Goal: Task Accomplishment & Management: Use online tool/utility

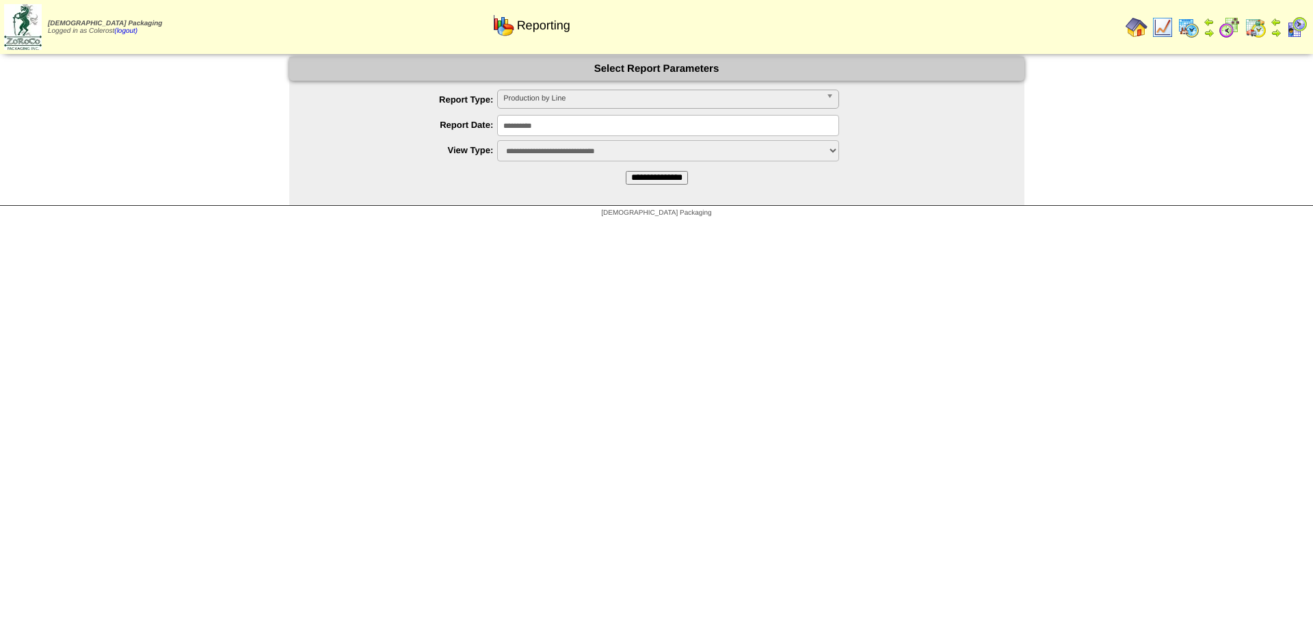
click at [609, 103] on span "Production by Line" at bounding box center [661, 98] width 317 height 16
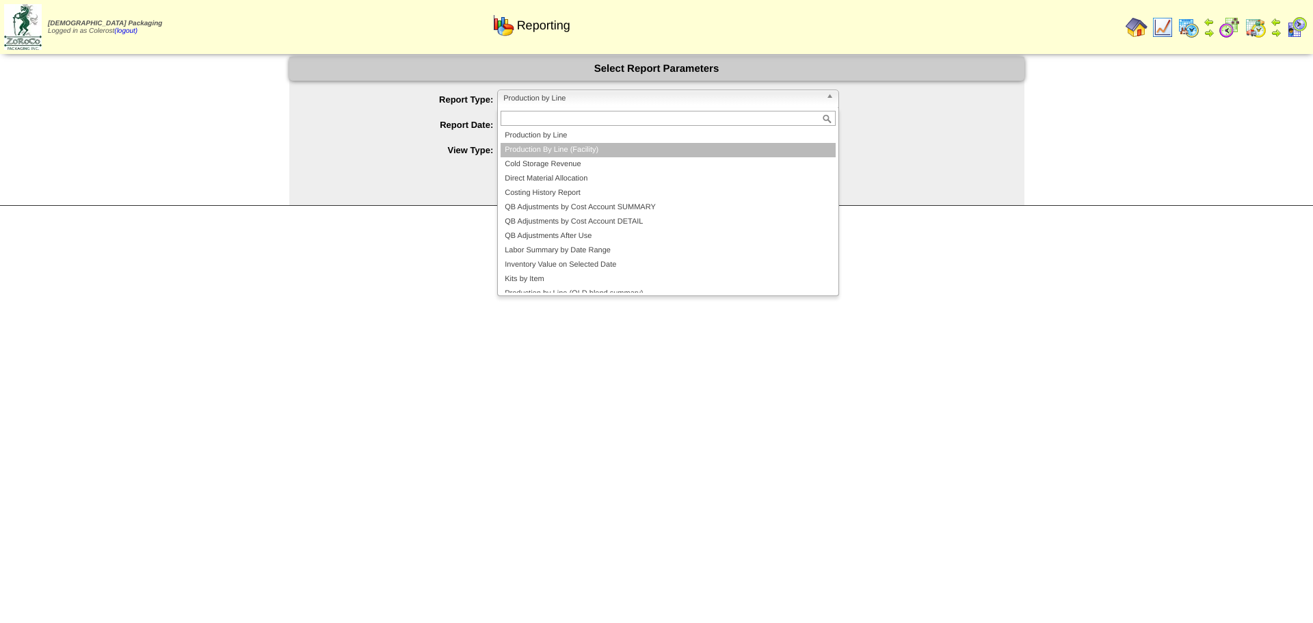
click at [554, 149] on li "Production By Line (Facility)" at bounding box center [667, 150] width 335 height 14
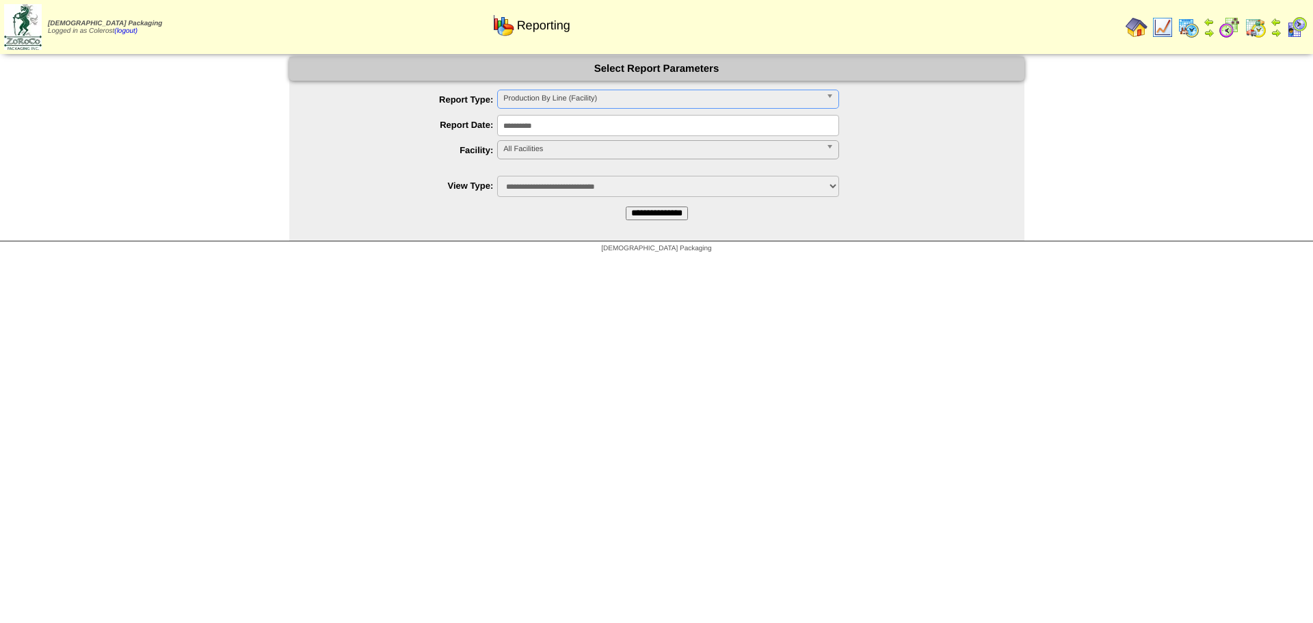
click at [538, 152] on span "All Facilities" at bounding box center [661, 149] width 317 height 16
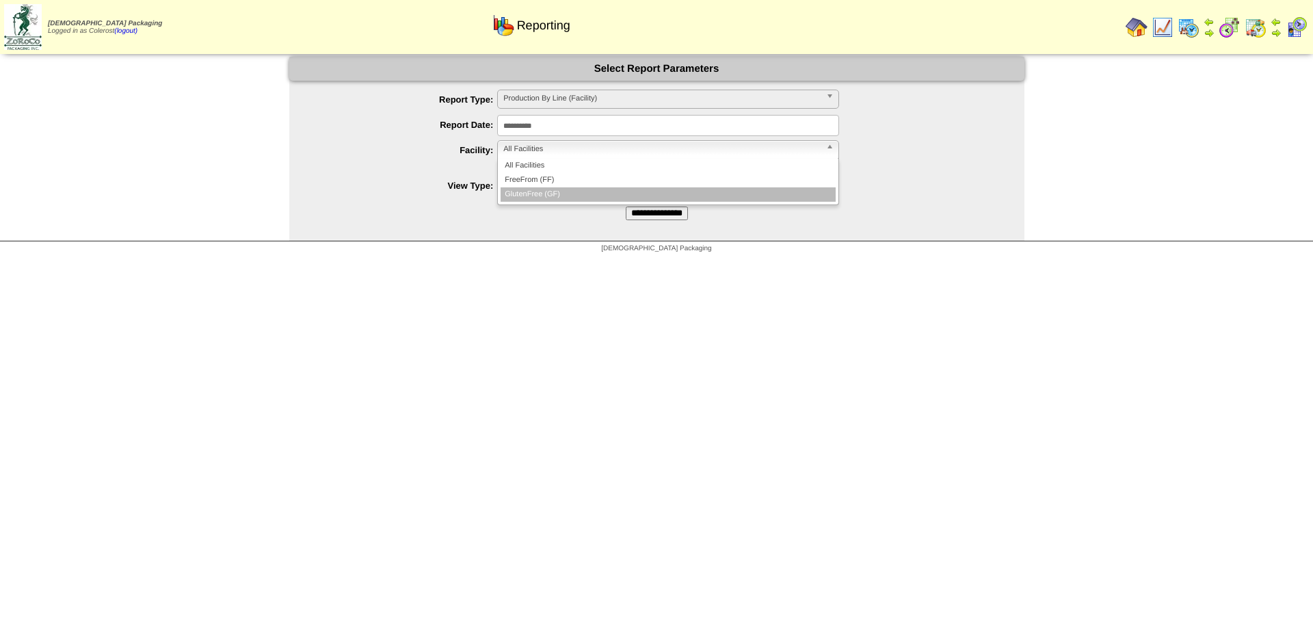
click at [543, 195] on li "GlutenFree (GF)" at bounding box center [667, 194] width 335 height 14
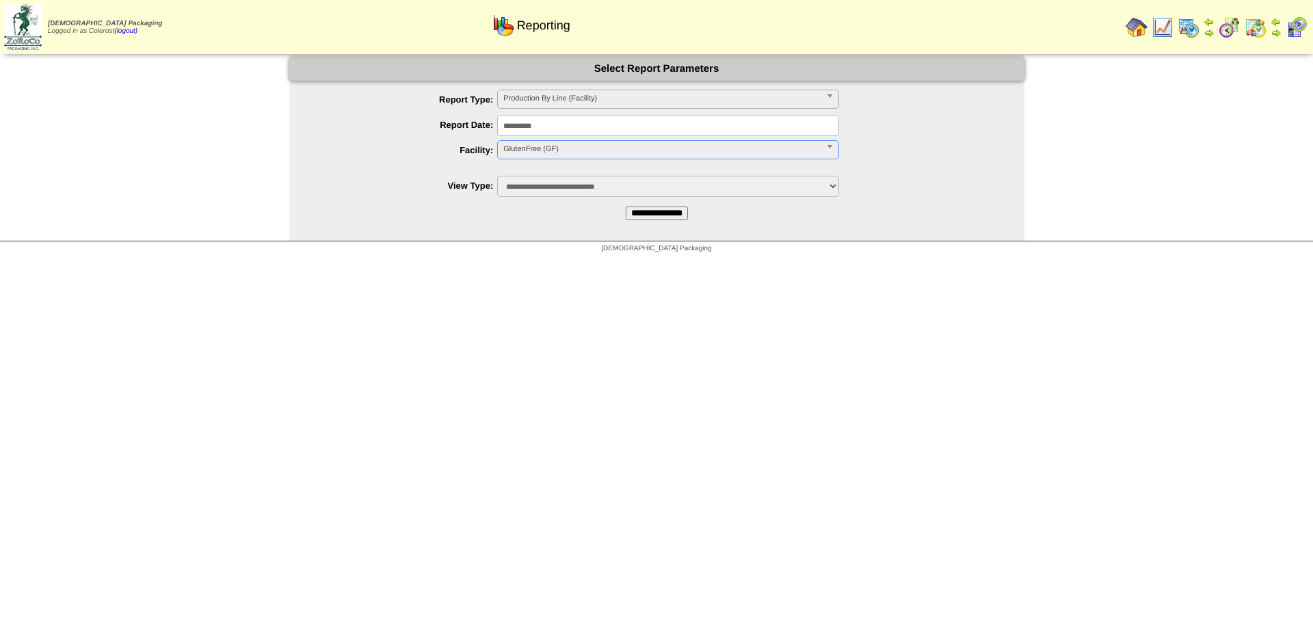
click at [638, 212] on input "**********" at bounding box center [656, 213] width 62 height 14
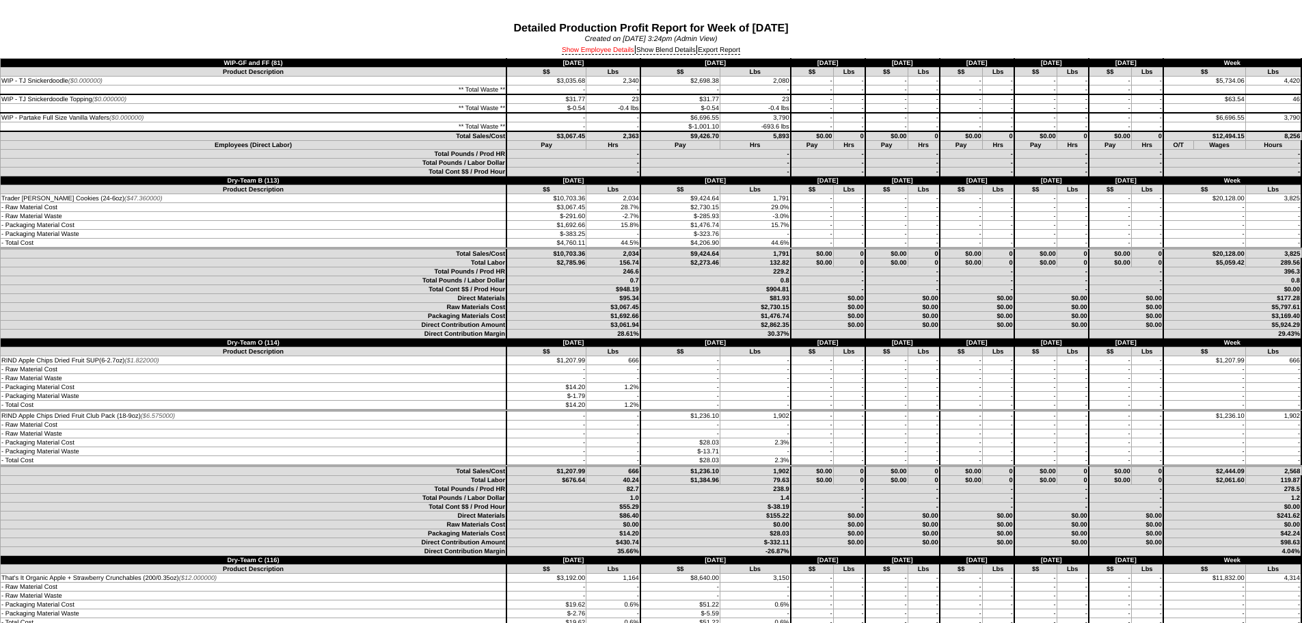
click at [607, 51] on link "Show Employee Details" at bounding box center [598, 50] width 72 height 8
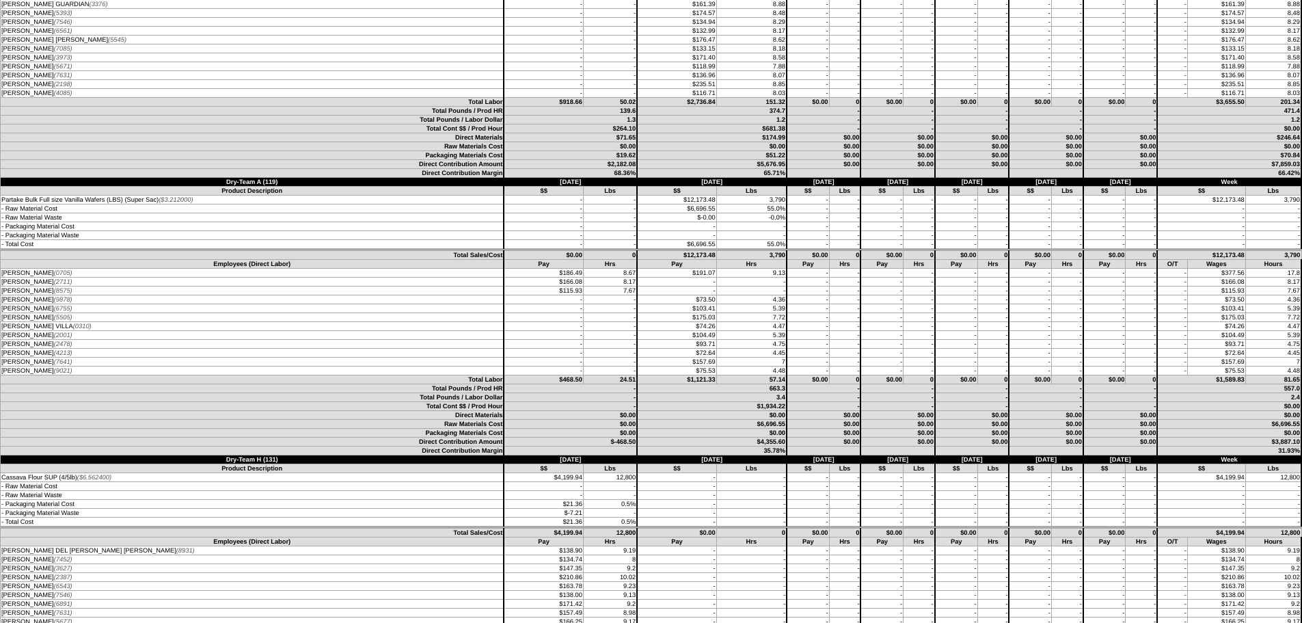
scroll to position [1230, 0]
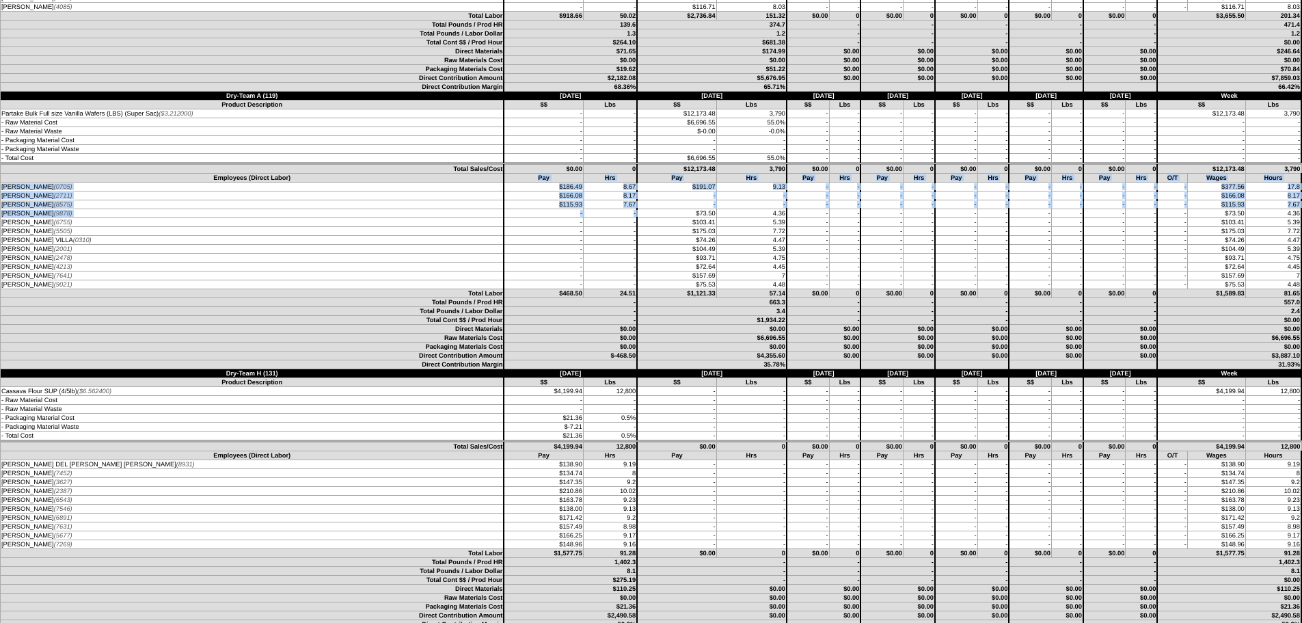
drag, startPoint x: 483, startPoint y: 176, endPoint x: 576, endPoint y: 212, distance: 100.4
click at [578, 212] on tbody "Employees (Direct Labor) Pay Hrs Pay Hrs Pay Hrs Pay Hrs Pay Hrs Pay Hrs Pay Hr…" at bounding box center [652, 232] width 1302 height 116
click at [583, 214] on td "-" at bounding box center [610, 213] width 54 height 9
click at [583, 232] on td "-" at bounding box center [610, 231] width 54 height 9
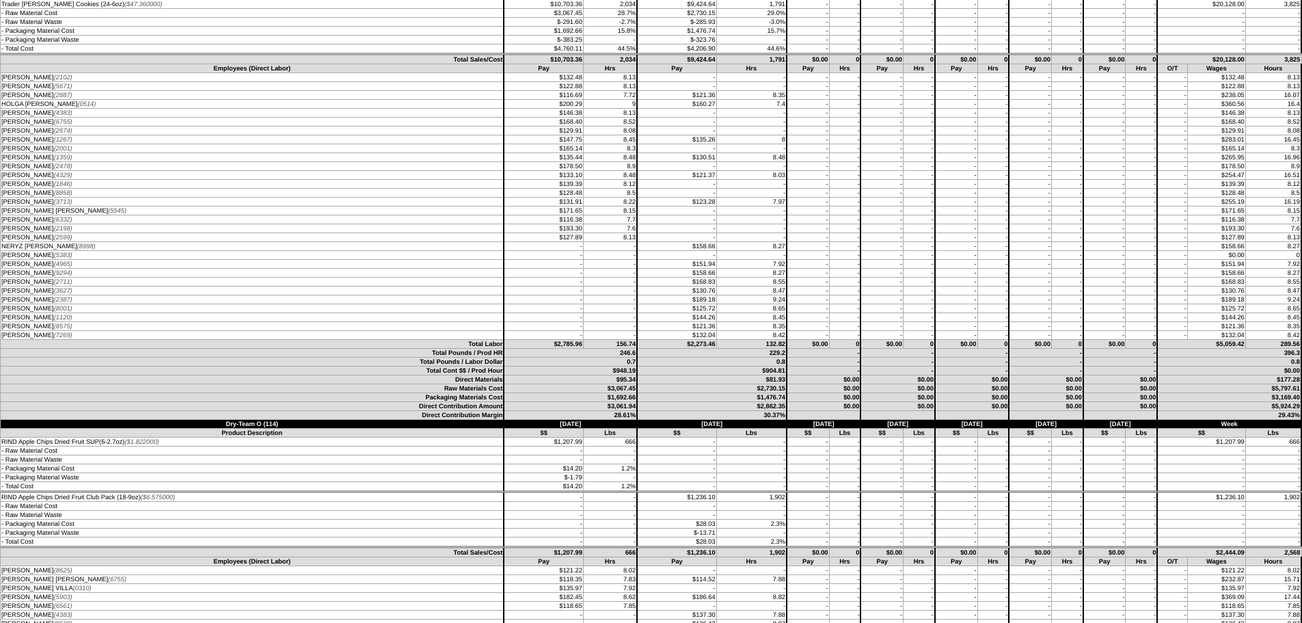
scroll to position [342, 0]
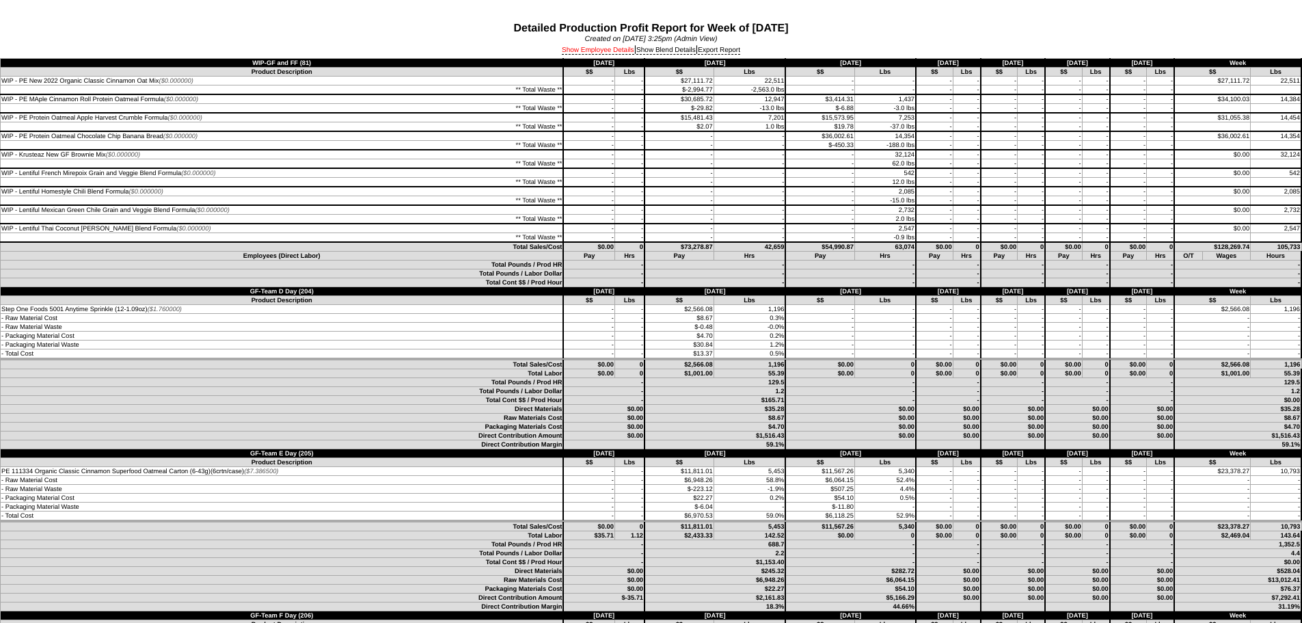
click at [573, 48] on link "Show Employee Details" at bounding box center [598, 50] width 72 height 8
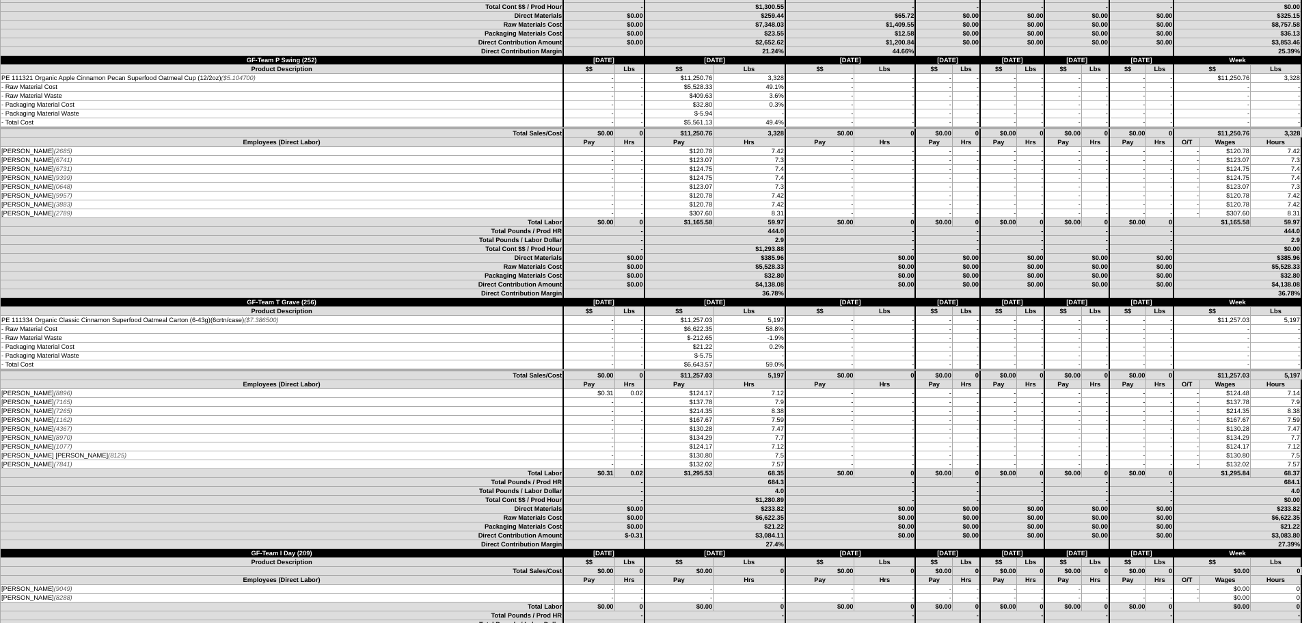
scroll to position [1914, 0]
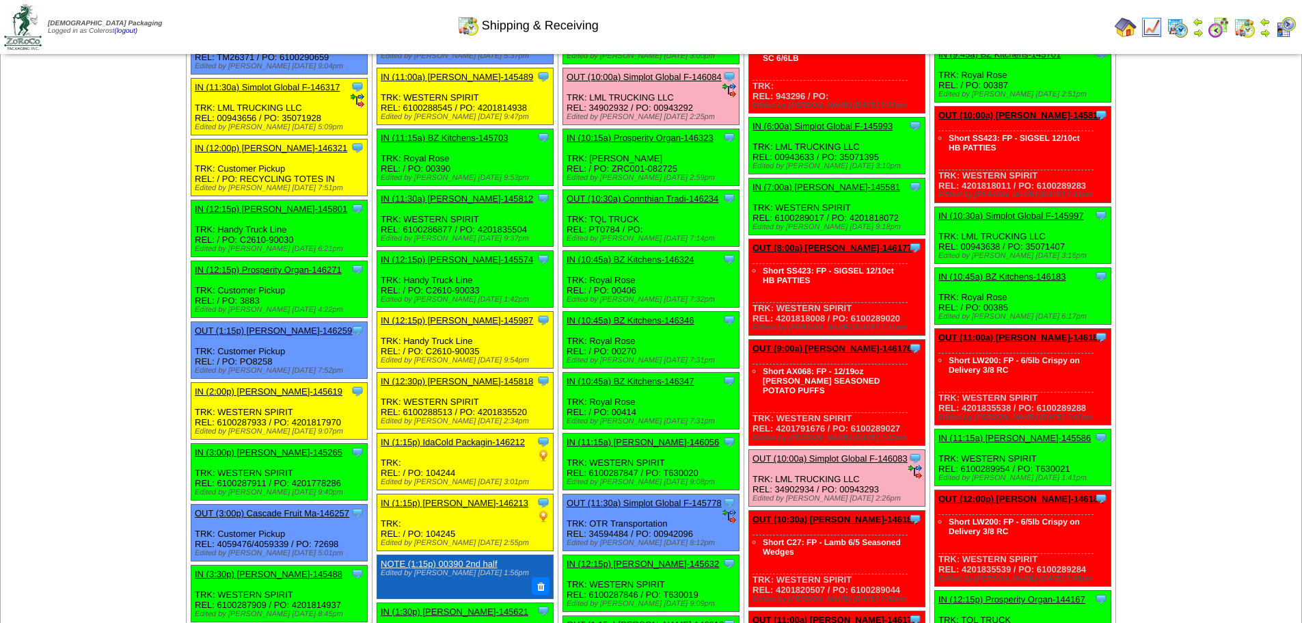
scroll to position [410, 0]
drag, startPoint x: 1179, startPoint y: 25, endPoint x: 1152, endPoint y: 18, distance: 28.2
click at [1179, 25] on img at bounding box center [1178, 27] width 22 height 22
